Goal: Information Seeking & Learning: Learn about a topic

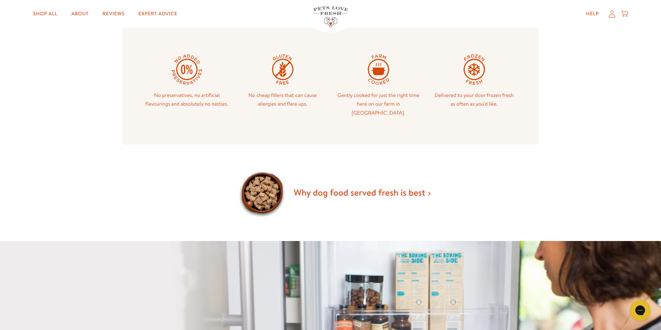
scroll to position [277, 0]
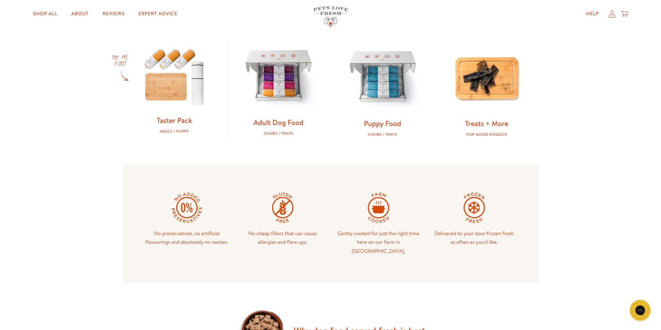
click at [275, 112] on img at bounding box center [279, 77] width 82 height 82
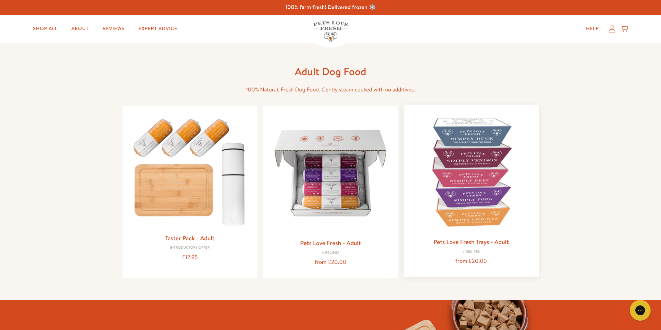
click at [461, 183] on img at bounding box center [471, 172] width 124 height 124
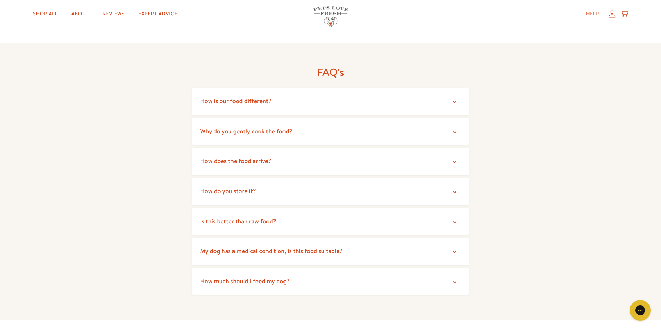
scroll to position [1144, 0]
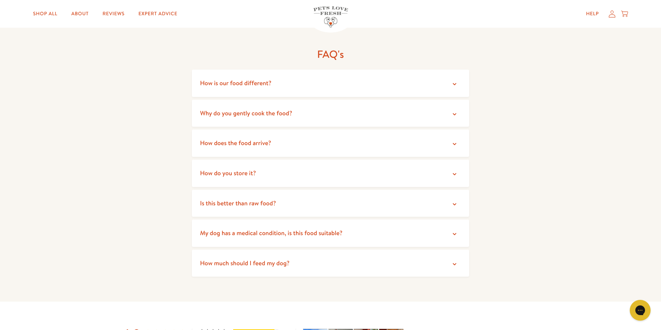
click at [370, 257] on summary "How much should I feed my dog?" at bounding box center [330, 263] width 277 height 27
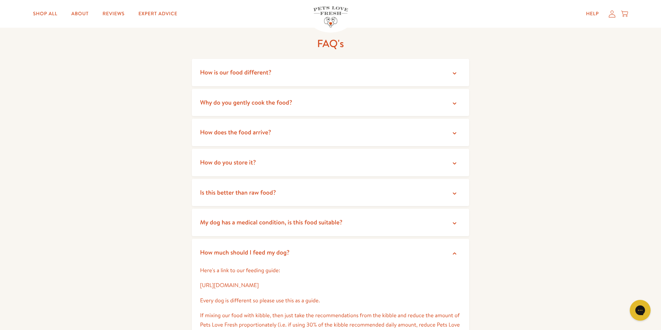
scroll to position [1075, 0]
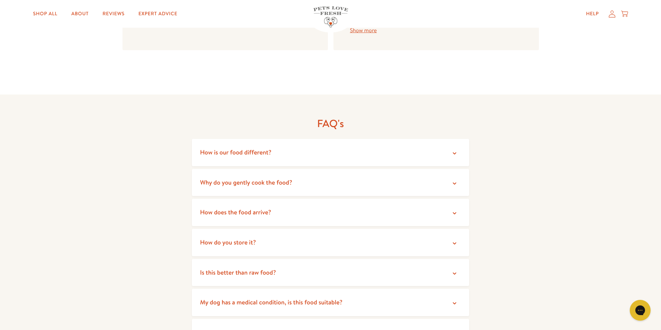
click at [287, 145] on summary "How is our food different?" at bounding box center [330, 152] width 277 height 27
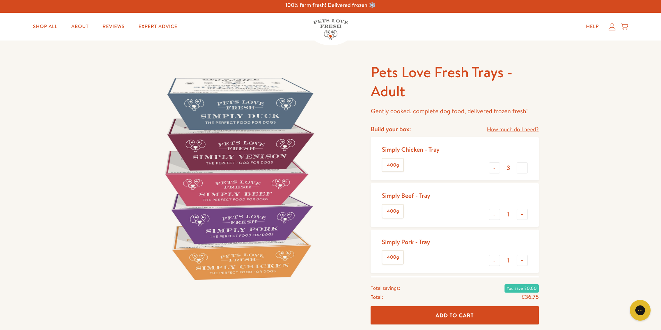
scroll to position [0, 0]
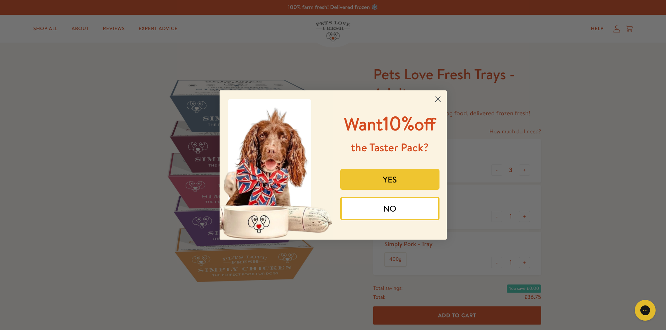
click at [443, 100] on circle "Close dialog" at bounding box center [437, 99] width 11 height 11
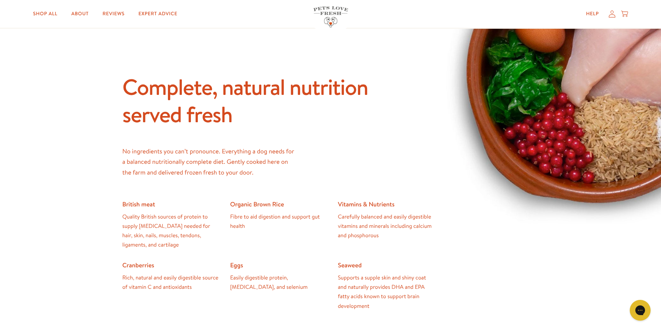
scroll to position [485, 0]
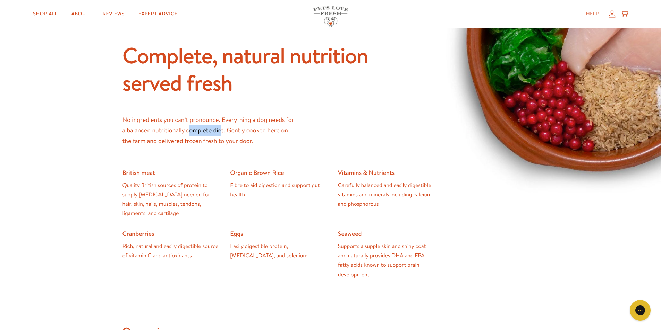
drag, startPoint x: 191, startPoint y: 130, endPoint x: 221, endPoint y: 134, distance: 30.7
click at [221, 134] on p "No ingredients you can’t pronounce. Everything a dog needs for a balanced nutri…" at bounding box center [208, 131] width 173 height 32
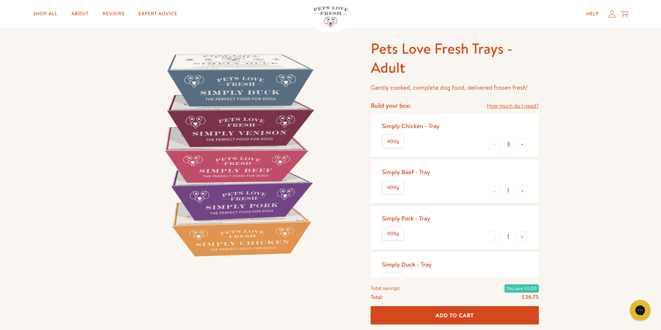
scroll to position [0, 0]
